Goal: Connect with others: Connect with others

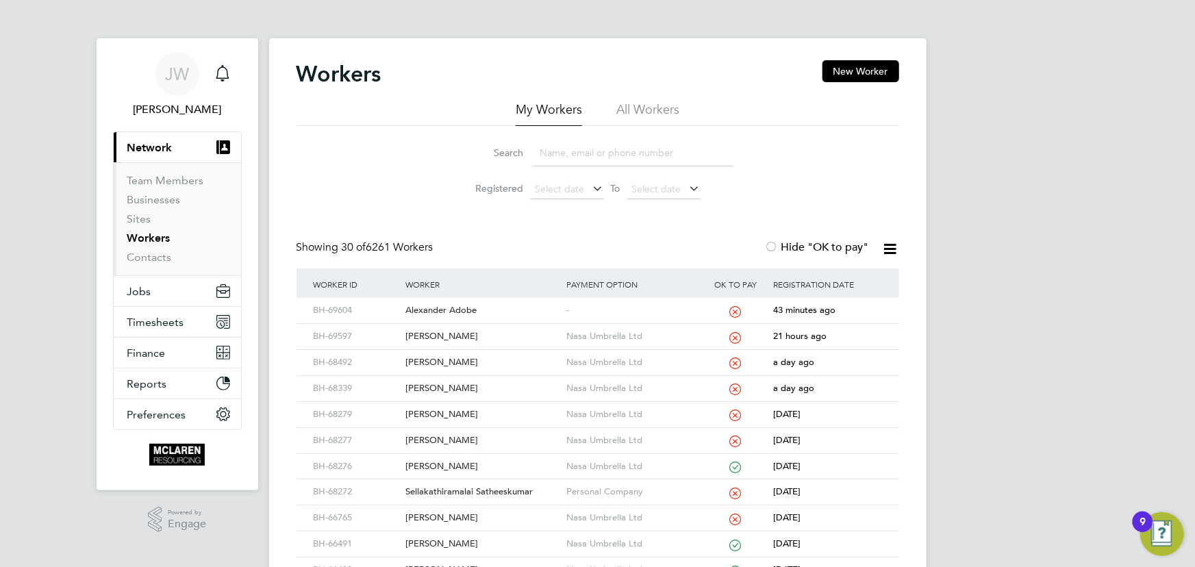
click at [593, 151] on input at bounding box center [634, 153] width 200 height 27
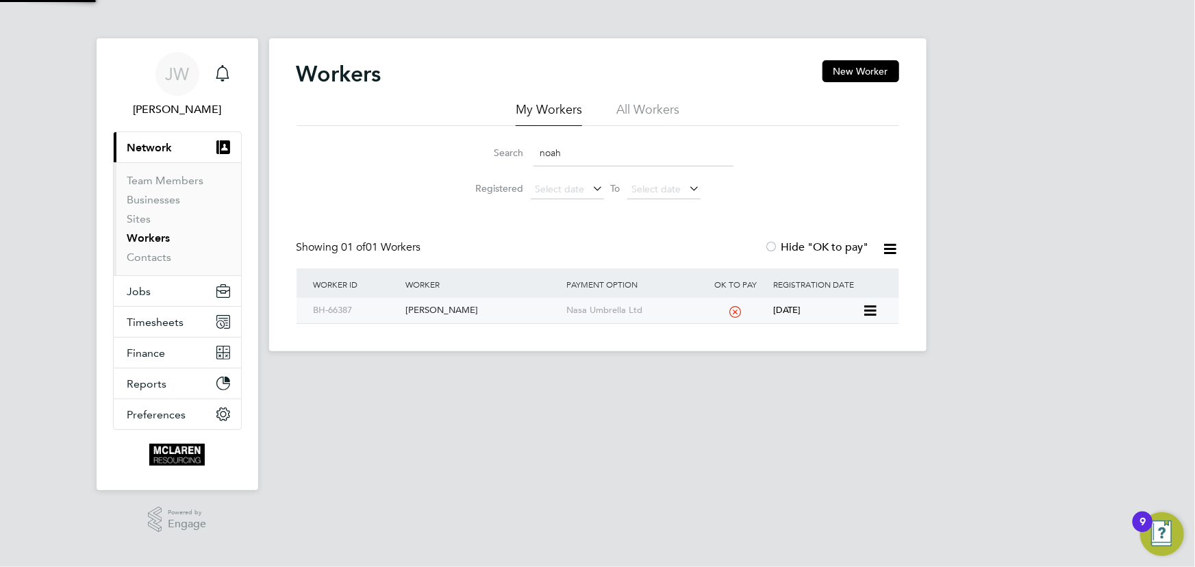
type input "noah"
click at [436, 311] on div "[PERSON_NAME]" at bounding box center [482, 310] width 161 height 25
click at [144, 260] on link "Contacts" at bounding box center [149, 257] width 45 height 13
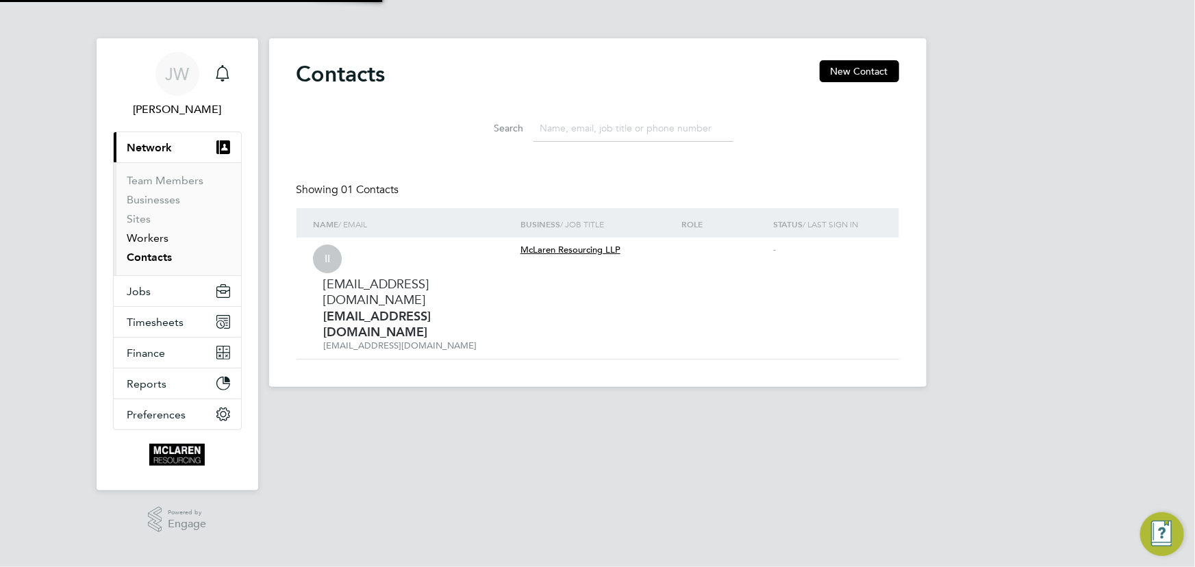
click at [147, 232] on link "Workers" at bounding box center [148, 238] width 42 height 13
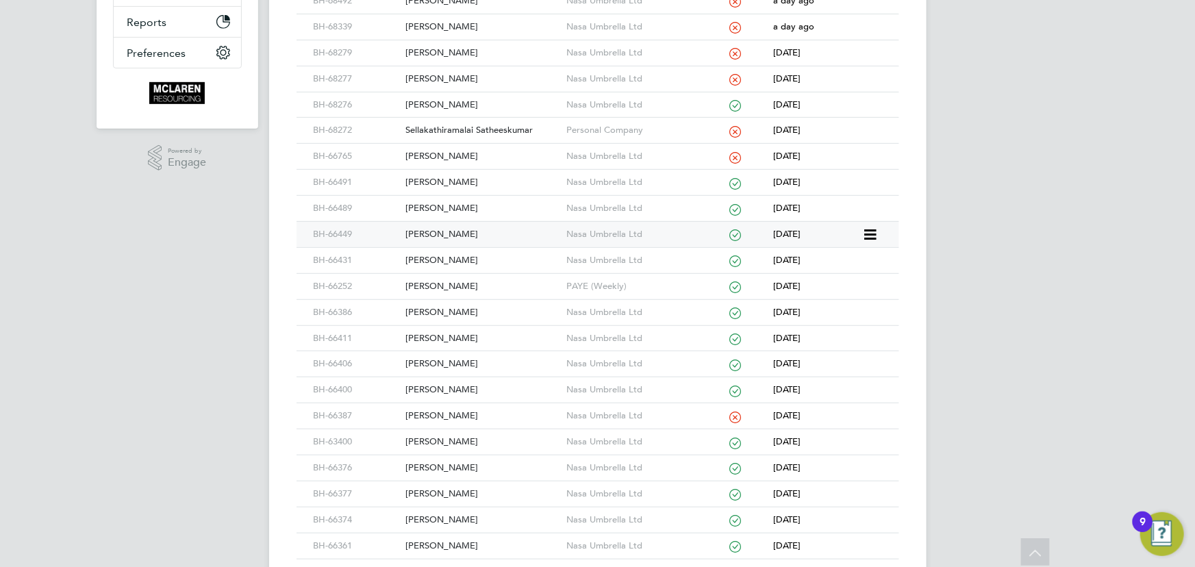
scroll to position [373, 0]
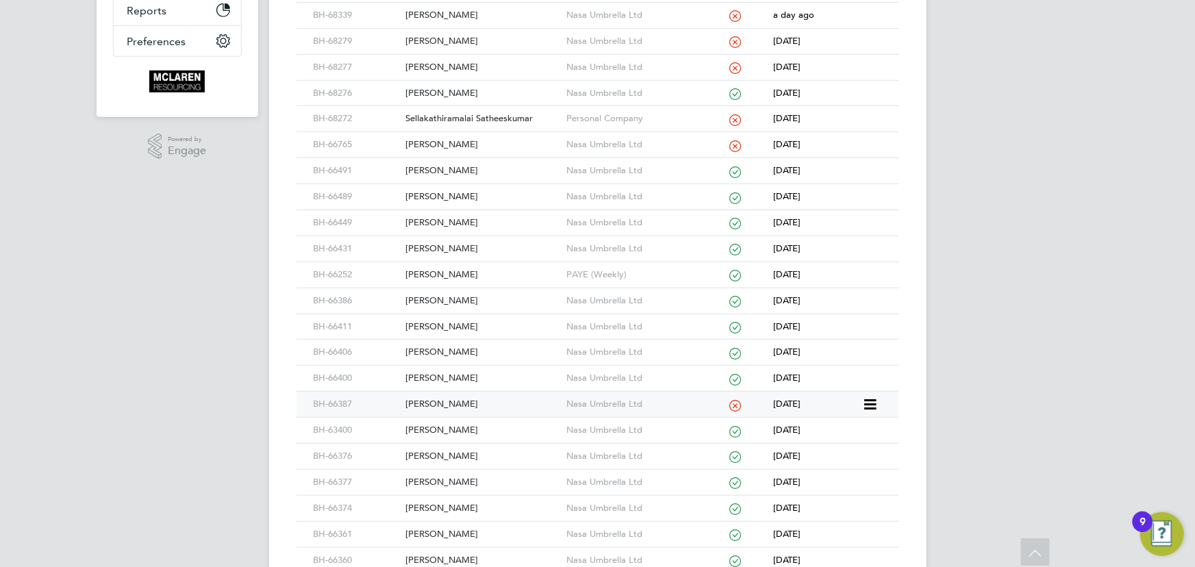
click at [453, 396] on div "[PERSON_NAME]" at bounding box center [482, 404] width 161 height 25
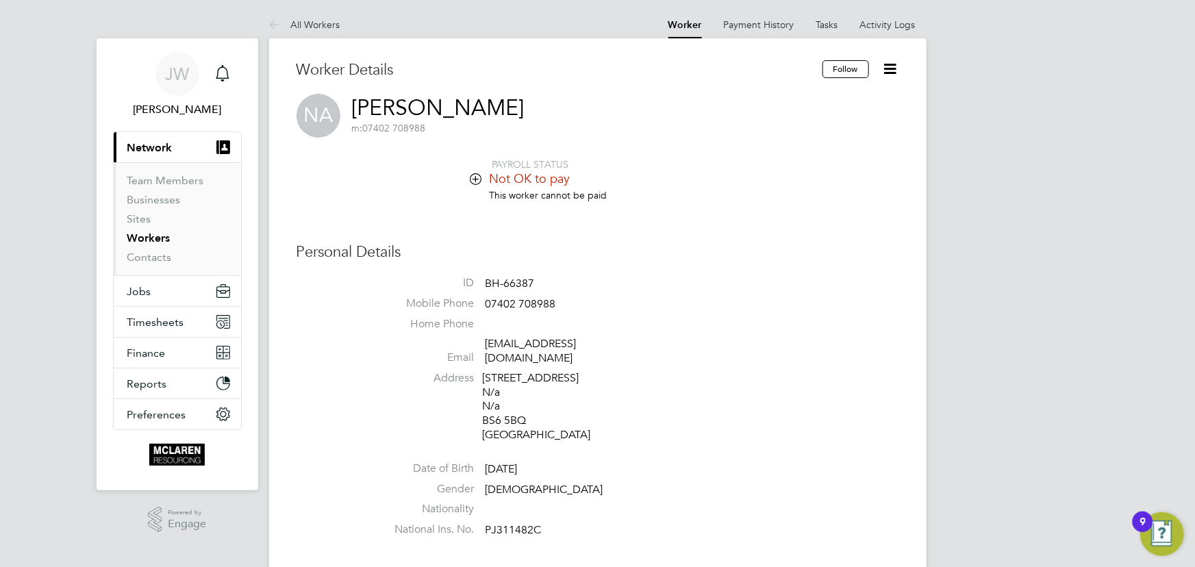
click at [891, 68] on icon at bounding box center [890, 68] width 17 height 17
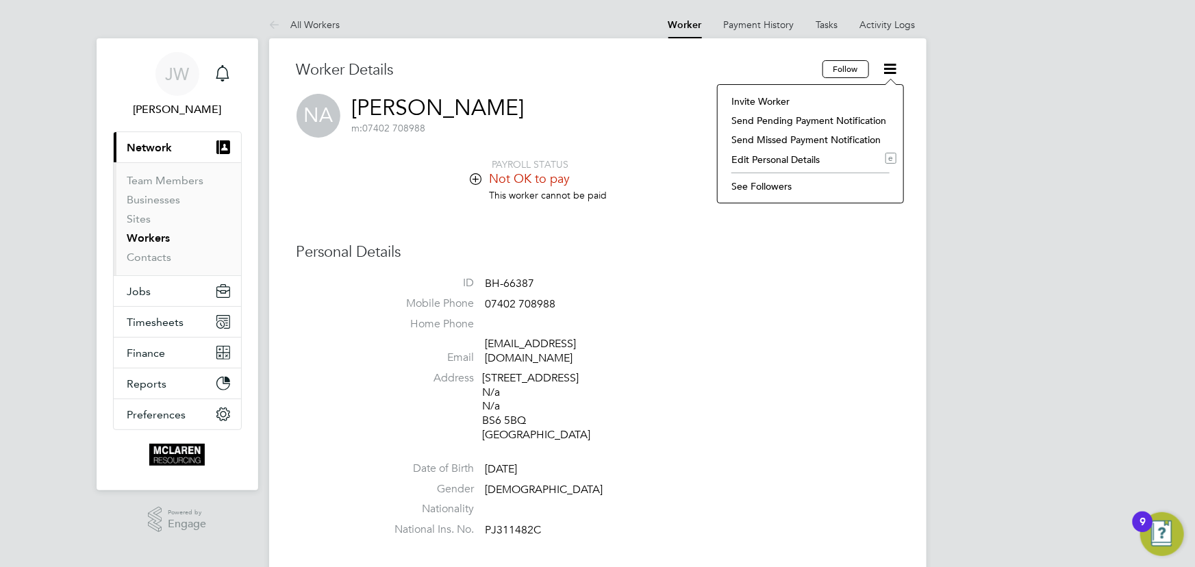
click at [771, 103] on li "Invite Worker" at bounding box center [811, 101] width 172 height 19
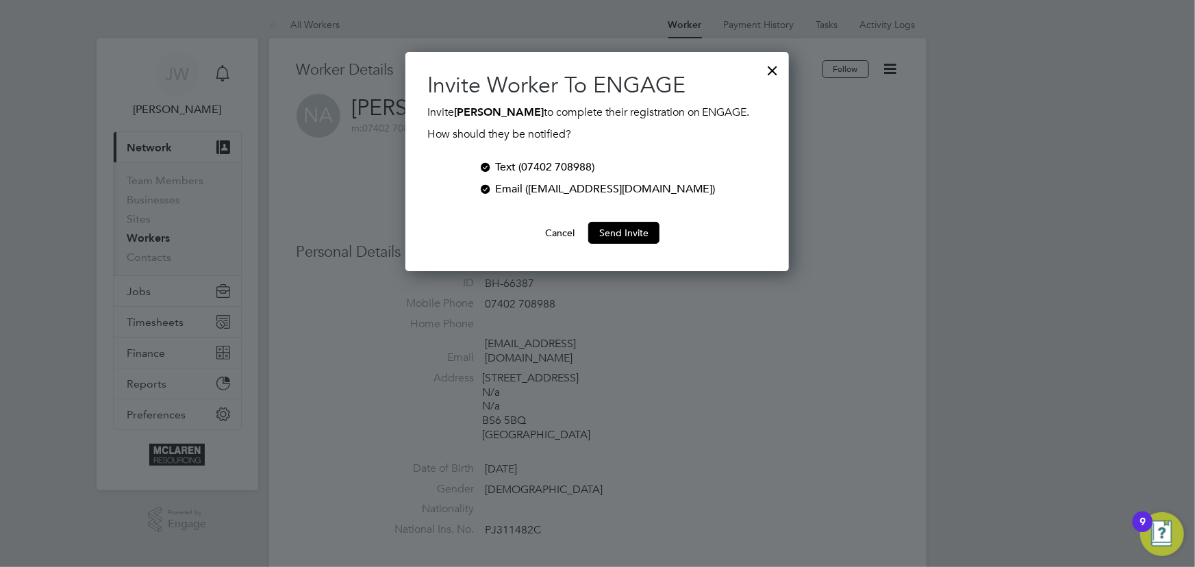
scroll to position [219, 384]
click at [630, 227] on button "Send Invite" at bounding box center [623, 233] width 71 height 22
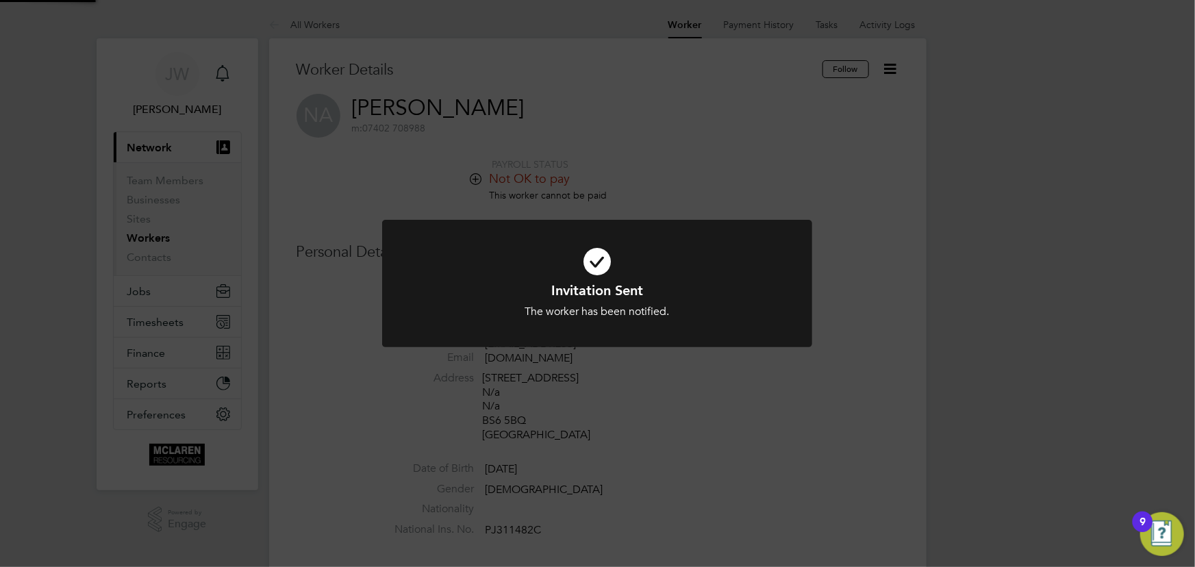
click at [972, 227] on div "Invitation Sent The worker has been notified. Cancel Okay" at bounding box center [597, 283] width 1195 height 567
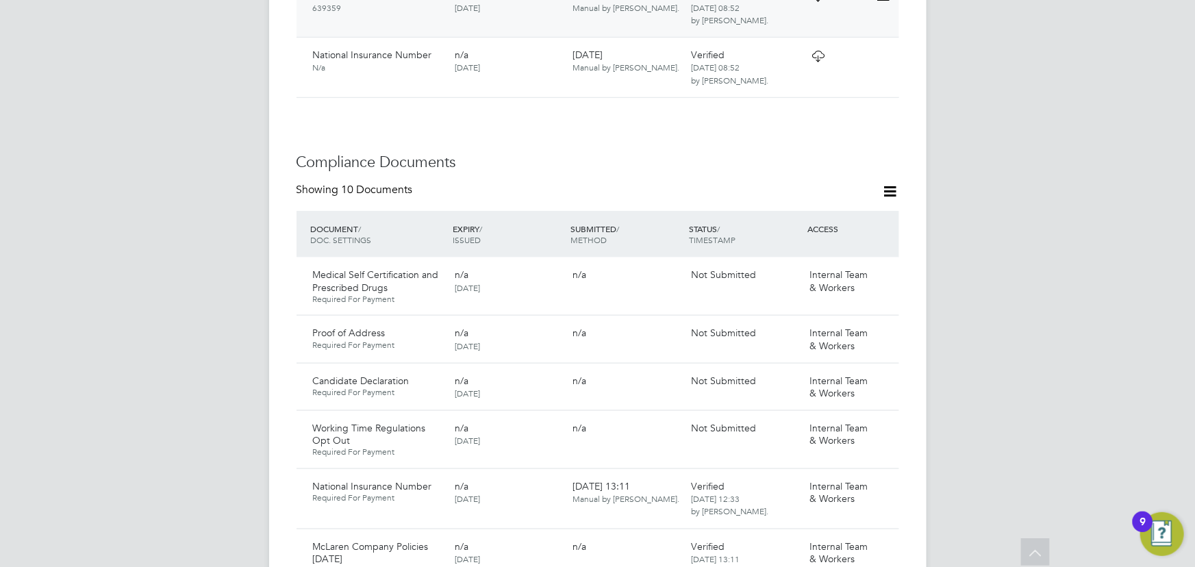
scroll to position [871, 0]
